Goal: Check status: Check status

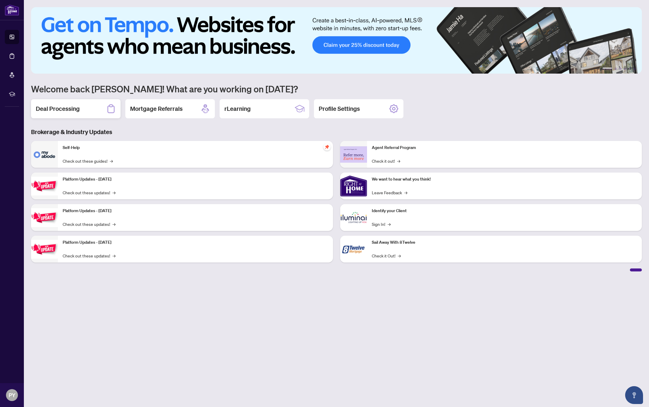
click at [74, 109] on h2 "Deal Processing" at bounding box center [58, 109] width 44 height 8
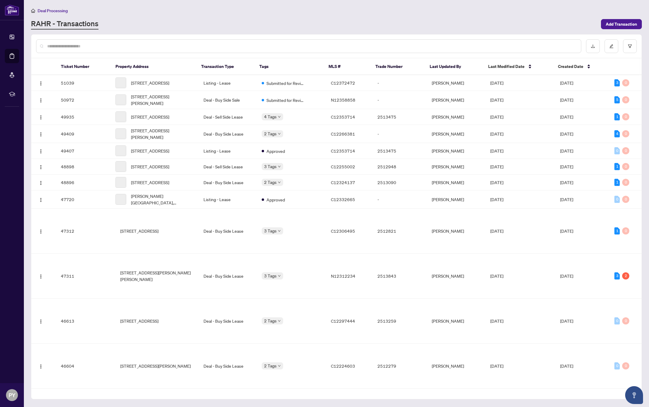
click at [106, 45] on input "text" at bounding box center [311, 46] width 529 height 7
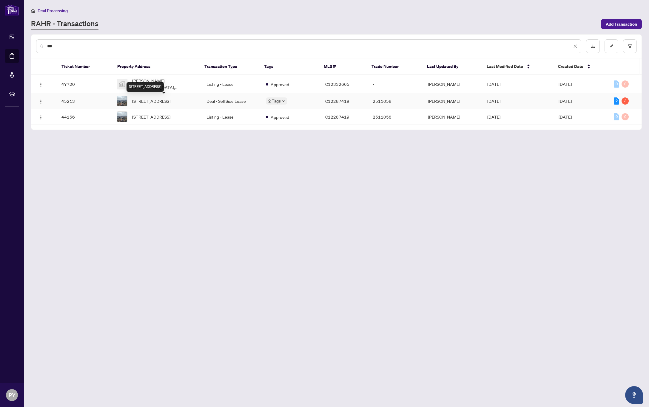
type input "***"
click at [156, 104] on span "[STREET_ADDRESS]" at bounding box center [151, 101] width 38 height 7
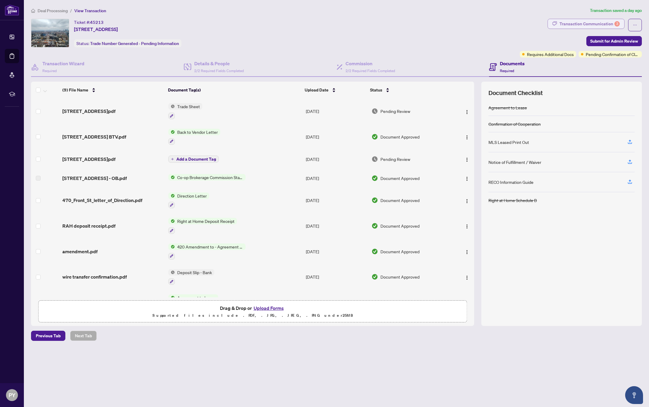
click at [587, 20] on div "Transaction Communication 3" at bounding box center [589, 24] width 60 height 10
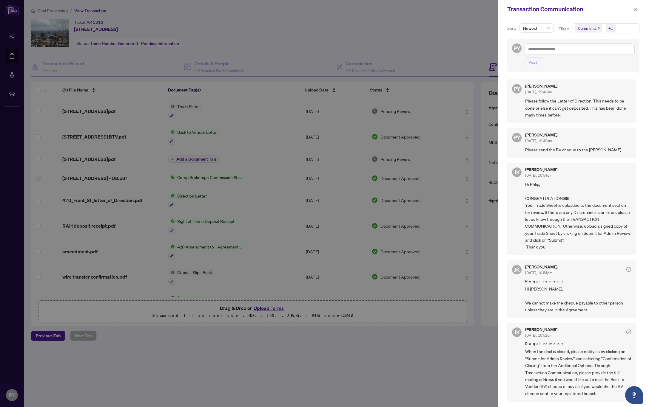
click at [430, 32] on div at bounding box center [324, 203] width 649 height 407
click at [275, 31] on div at bounding box center [324, 203] width 649 height 407
